Goal: Obtain resource: Download file/media

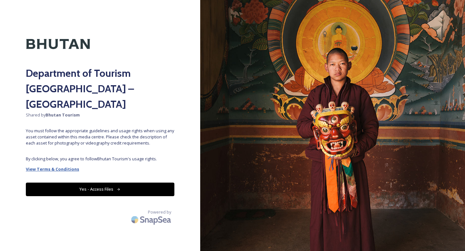
click at [59, 166] on strong "View Terms & Conditions" at bounding box center [52, 169] width 53 height 6
click at [67, 166] on strong "View Terms & Conditions" at bounding box center [52, 169] width 53 height 6
click at [108, 183] on button "Yes - Access Files" at bounding box center [100, 189] width 148 height 13
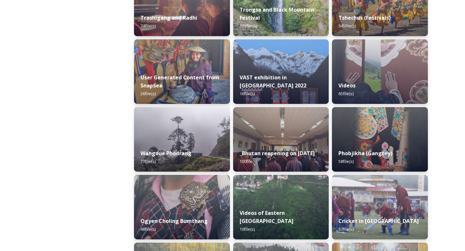
scroll to position [876, 0]
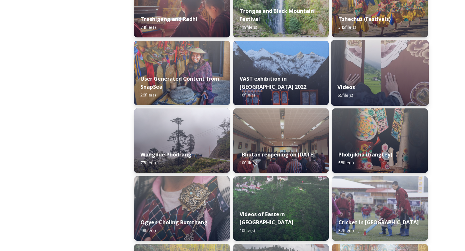
click at [368, 65] on img at bounding box center [380, 73] width 98 height 66
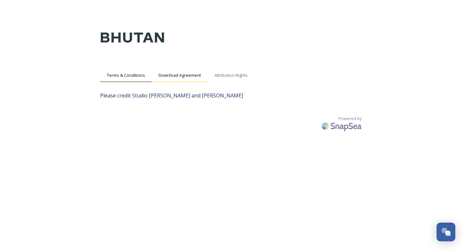
click at [178, 77] on span "Download Agreement" at bounding box center [180, 75] width 42 height 6
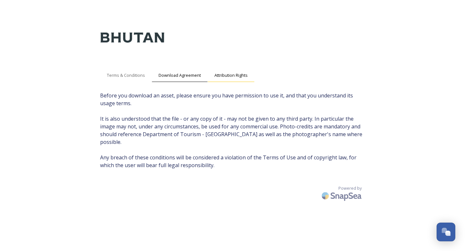
click at [227, 74] on span "Attribution Rights" at bounding box center [230, 75] width 33 height 6
click at [132, 76] on span "Terms & Conditions" at bounding box center [126, 75] width 38 height 6
